Goal: Find specific page/section: Find specific page/section

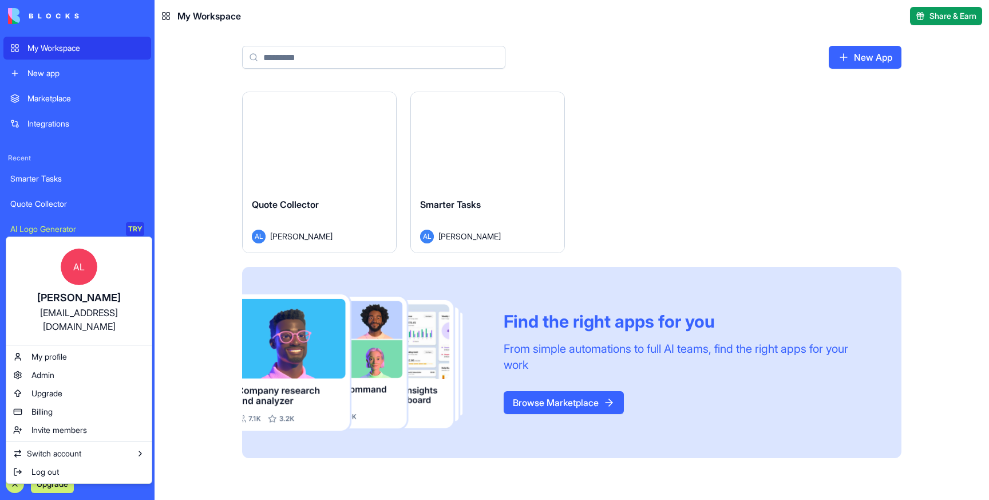
click at [188, 65] on html "My Workspace New app Marketplace Integrations Recent Smarter Tasks Quote Collec…" at bounding box center [494, 250] width 989 height 500
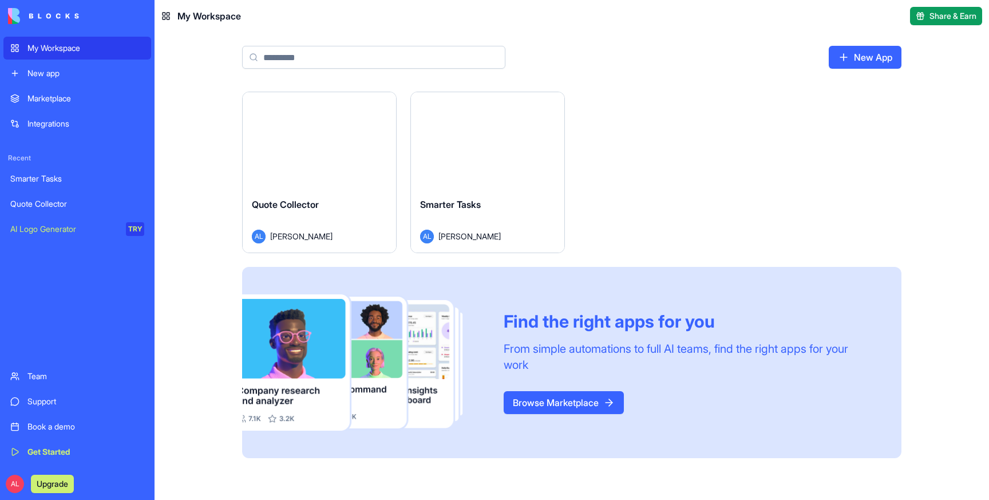
click at [311, 211] on div "Quote Collector" at bounding box center [319, 213] width 135 height 32
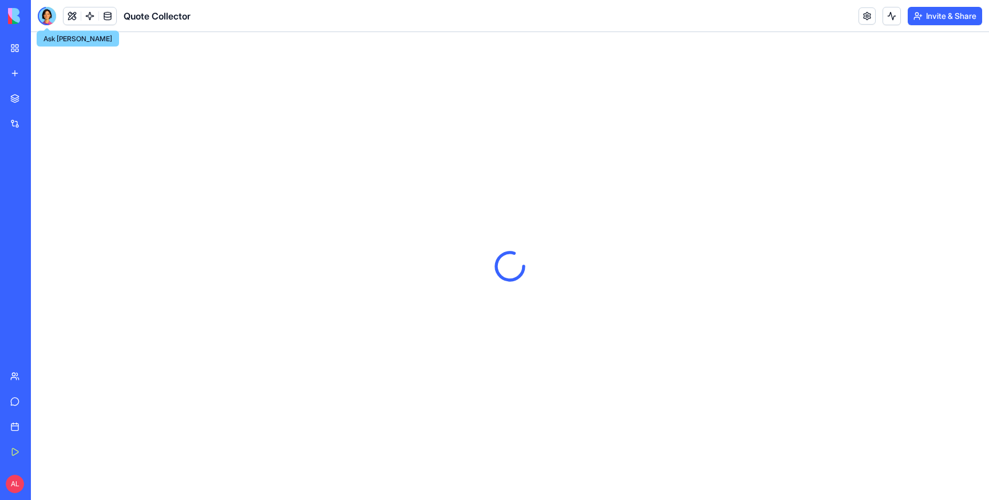
click at [44, 15] on div at bounding box center [47, 16] width 18 height 18
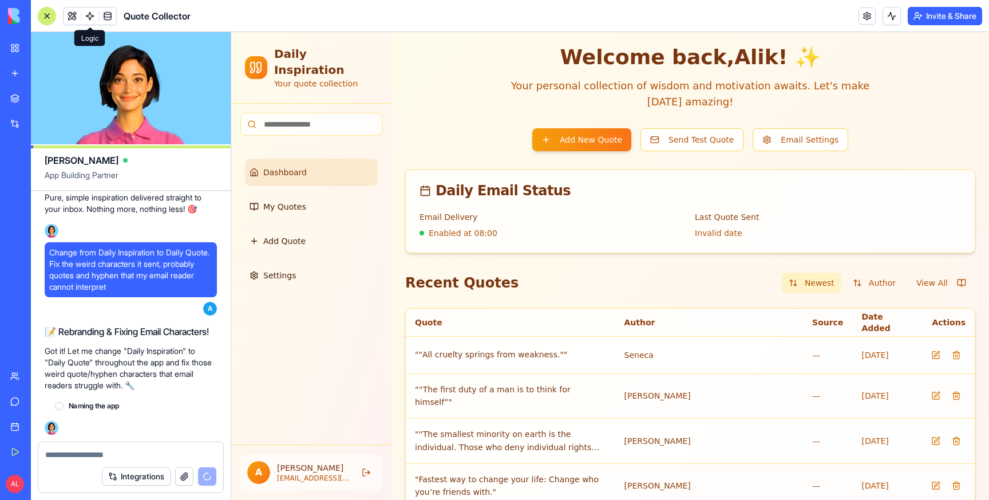
scroll to position [2238, 0]
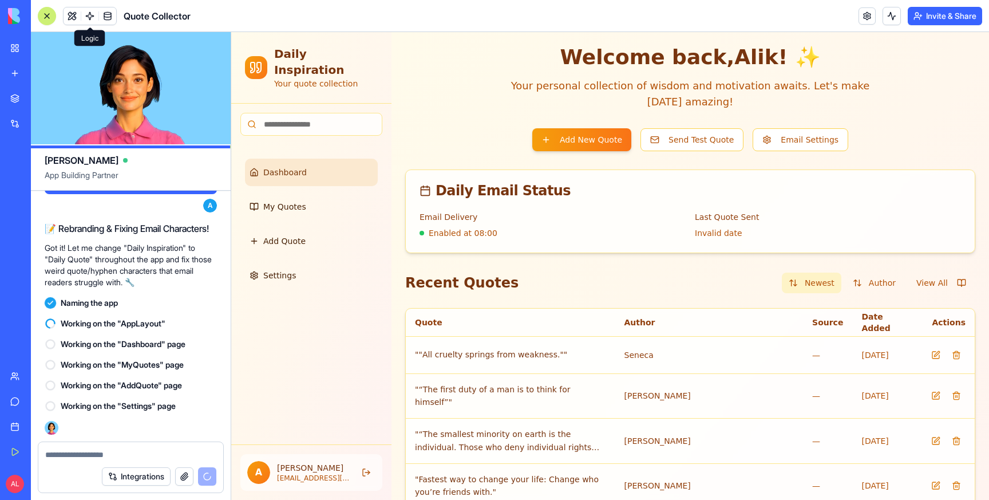
click at [87, 12] on link at bounding box center [89, 15] width 17 height 17
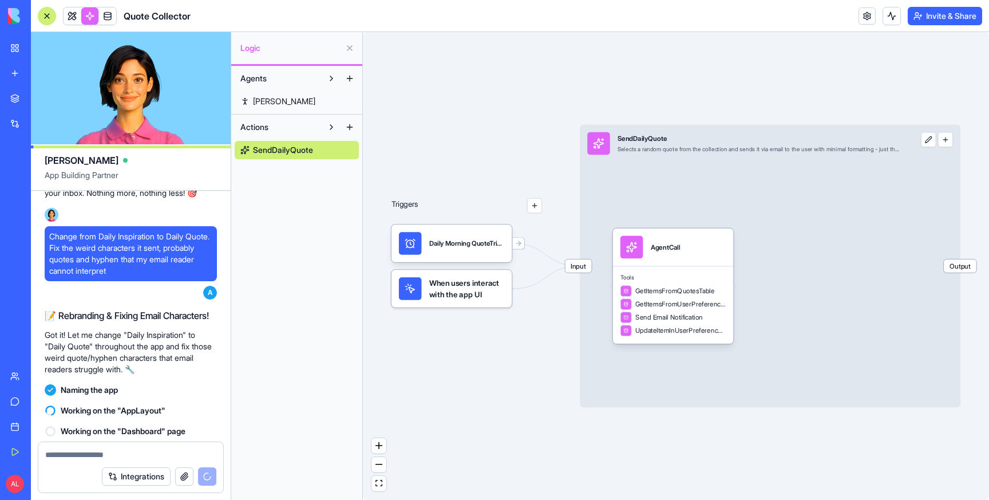
scroll to position [2098, 0]
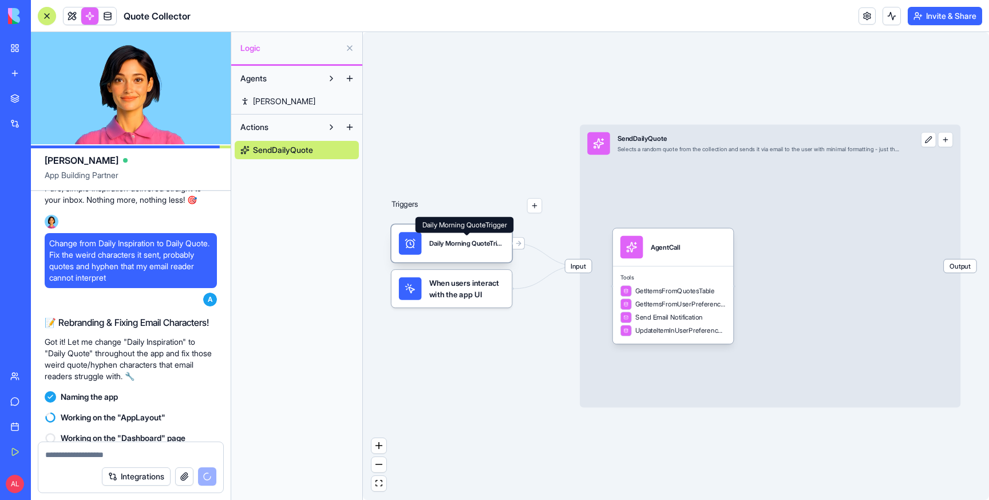
click at [479, 240] on div "Daily Morning QuoteTrigger" at bounding box center [467, 243] width 76 height 9
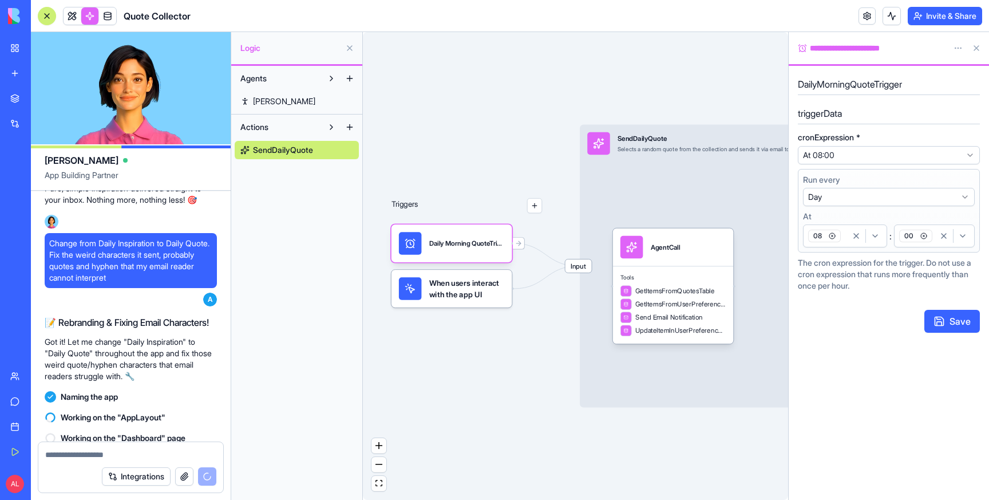
click at [17, 47] on link "My Workspace" at bounding box center [26, 48] width 46 height 23
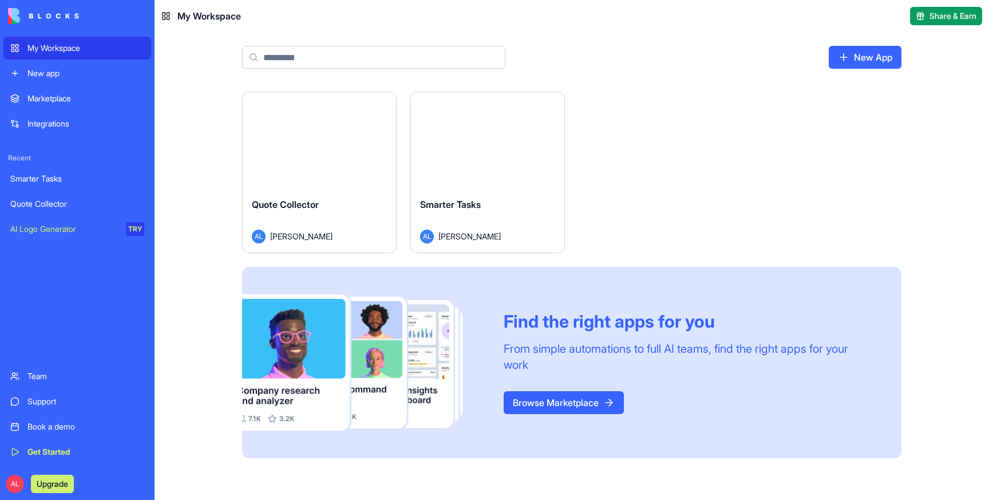
click at [548, 211] on div "Smarter Tasks" at bounding box center [487, 213] width 135 height 32
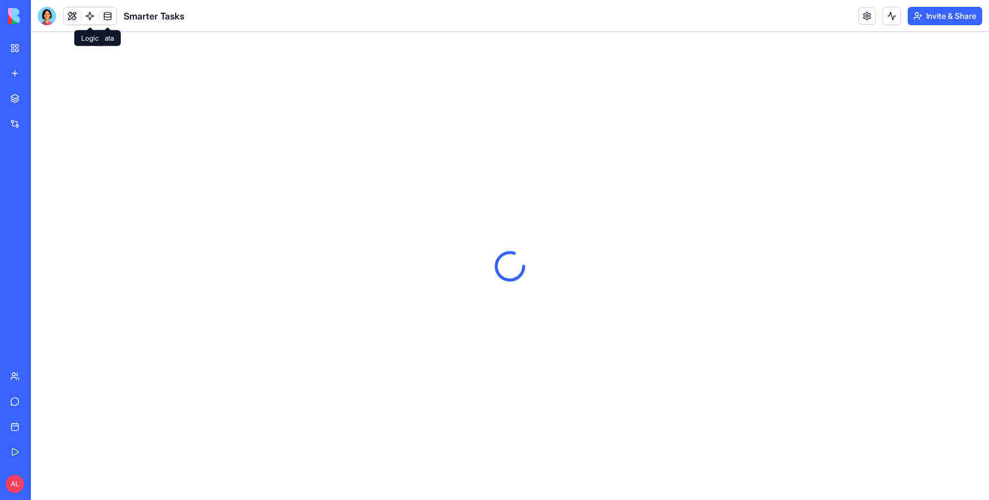
click at [94, 13] on link at bounding box center [89, 15] width 17 height 17
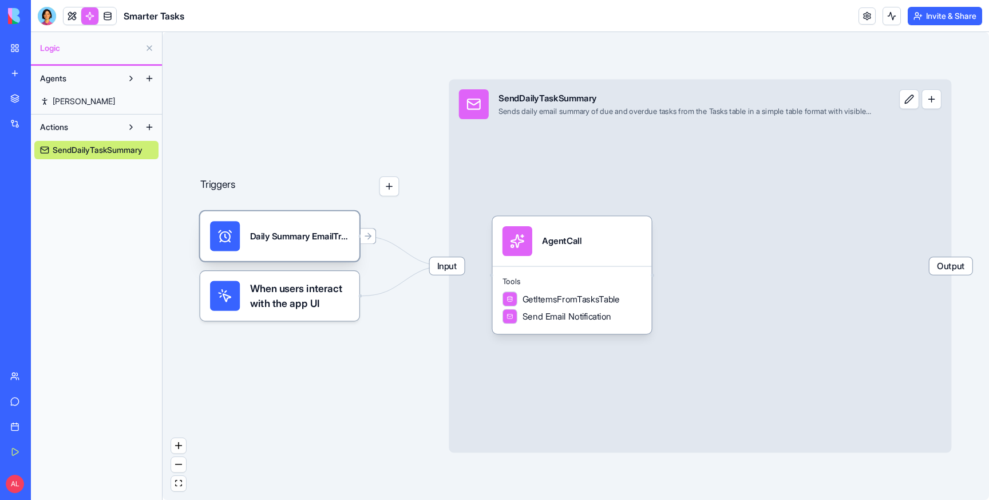
click at [275, 248] on div "Daily Summary EmailTrigger" at bounding box center [300, 236] width 100 height 30
